Goal: Task Accomplishment & Management: Manage account settings

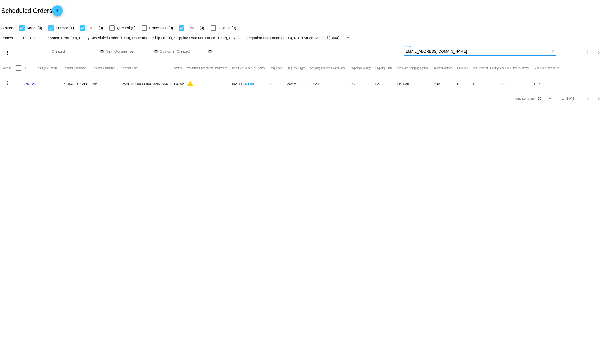
drag, startPoint x: 451, startPoint y: 51, endPoint x: 331, endPoint y: 48, distance: 120.0
click at [348, 47] on div "more_vert Aug Jan Feb Mar [DATE]" at bounding box center [303, 50] width 606 height 19
paste input "[EMAIL_ADDRESS]"
type input "[EMAIL_ADDRESS][DOMAIN_NAME]"
click at [26, 85] on link "1005616" at bounding box center [30, 83] width 12 height 3
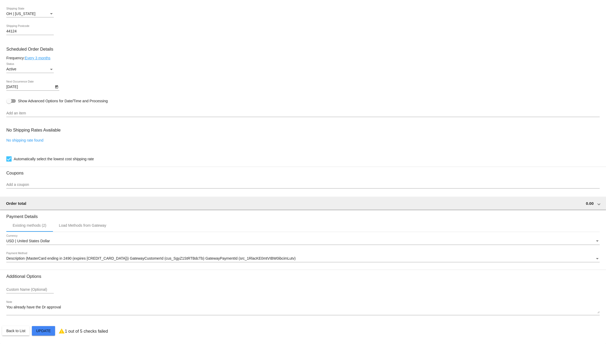
scroll to position [262, 0]
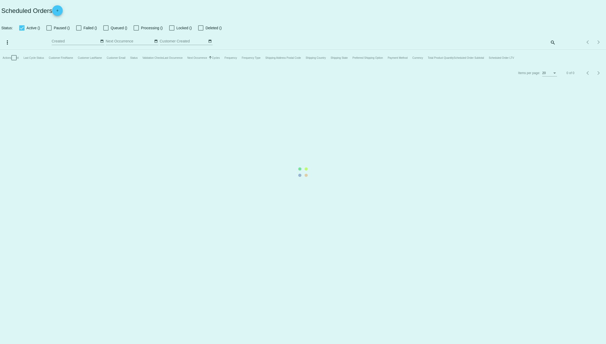
checkbox input "true"
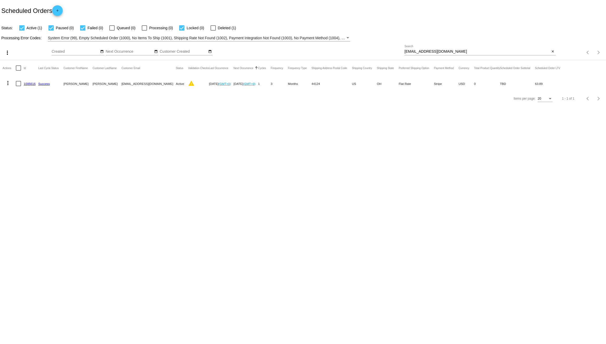
click at [8, 84] on mat-icon "more_vert" at bounding box center [8, 83] width 6 height 6
click at [18, 147] on span "Delete" at bounding box center [23, 146] width 11 height 4
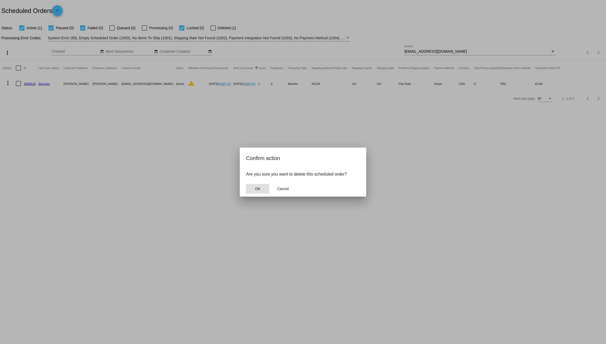
click at [254, 186] on button "OK" at bounding box center [257, 188] width 23 height 9
